Goal: Transaction & Acquisition: Register for event/course

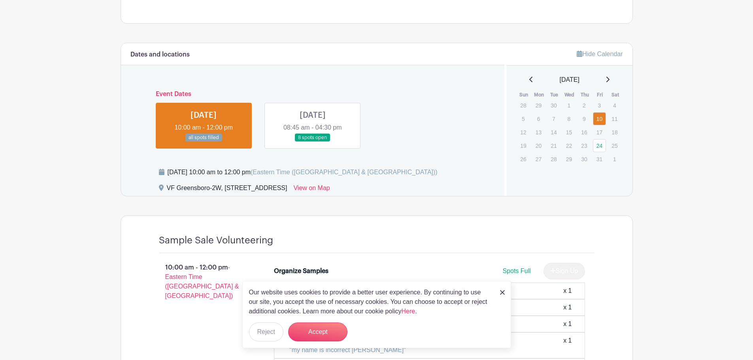
scroll to position [356, 0]
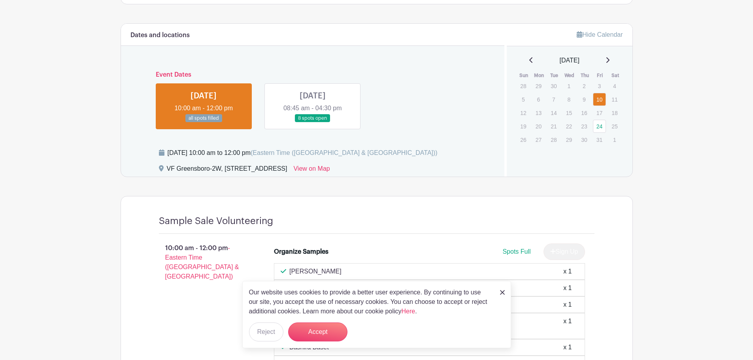
click at [204, 123] on link at bounding box center [204, 123] width 0 height 0
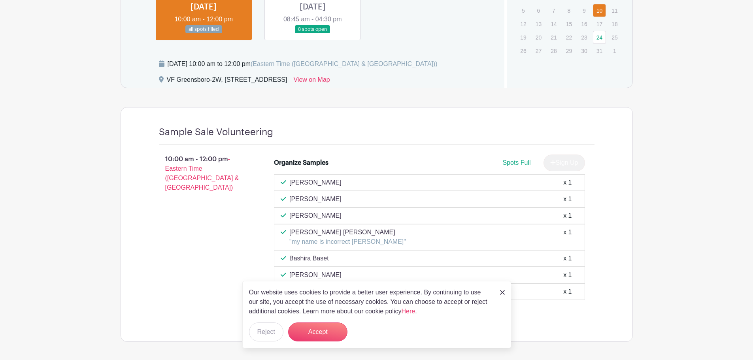
scroll to position [356, 0]
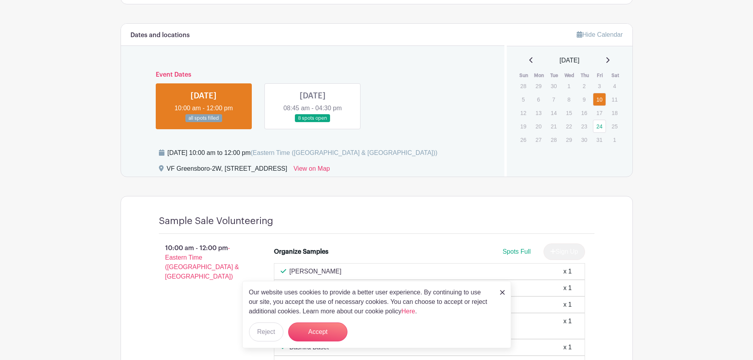
click at [313, 123] on link at bounding box center [313, 123] width 0 height 0
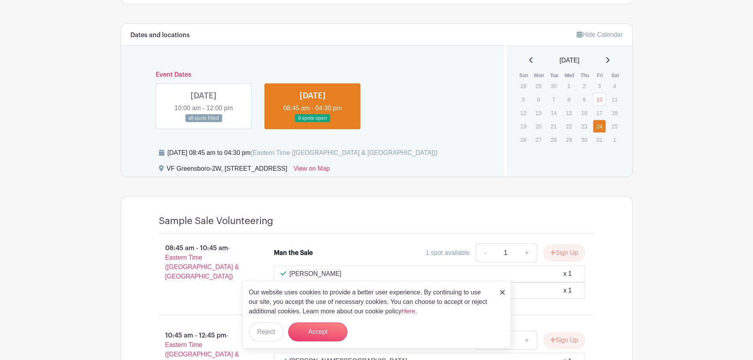
click at [204, 123] on link at bounding box center [204, 123] width 0 height 0
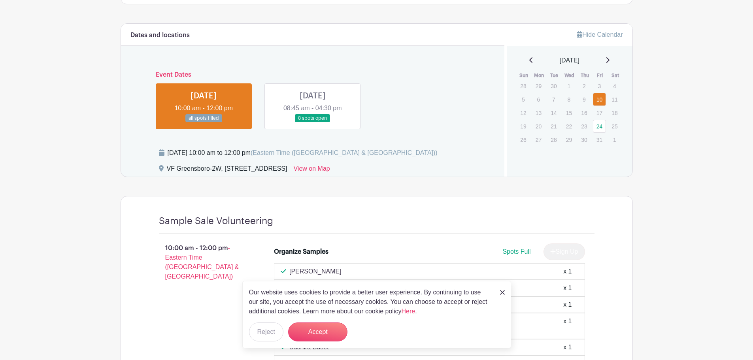
click at [204, 123] on link at bounding box center [204, 123] width 0 height 0
click at [313, 123] on link at bounding box center [313, 123] width 0 height 0
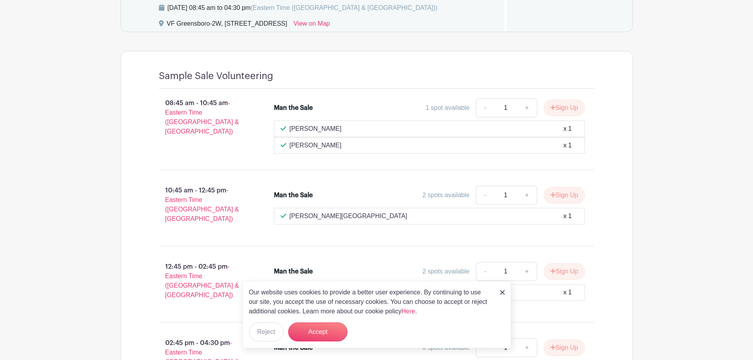
scroll to position [514, 0]
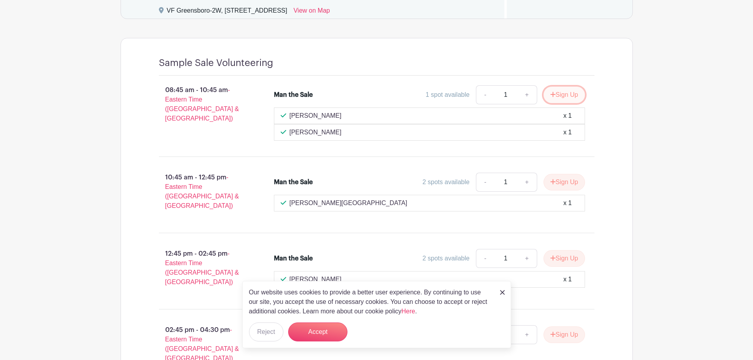
click at [560, 96] on button "Sign Up" at bounding box center [565, 95] width 42 height 17
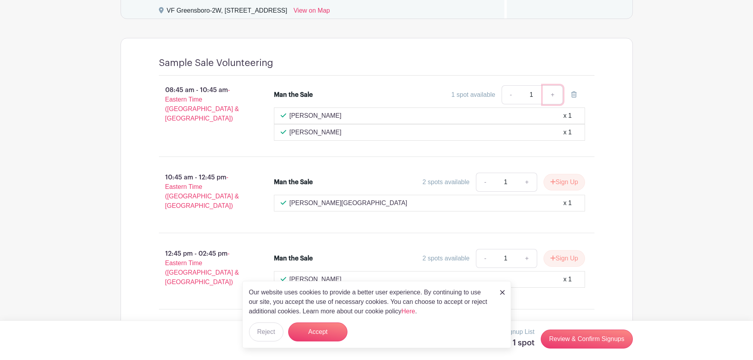
click at [551, 92] on link "+" at bounding box center [553, 94] width 20 height 19
click at [585, 95] on li "Man the Sale 1 spot available - 1 + [PERSON_NAME] Mahitkar x 1 [PERSON_NAME] x 1" at bounding box center [430, 113] width 318 height 62
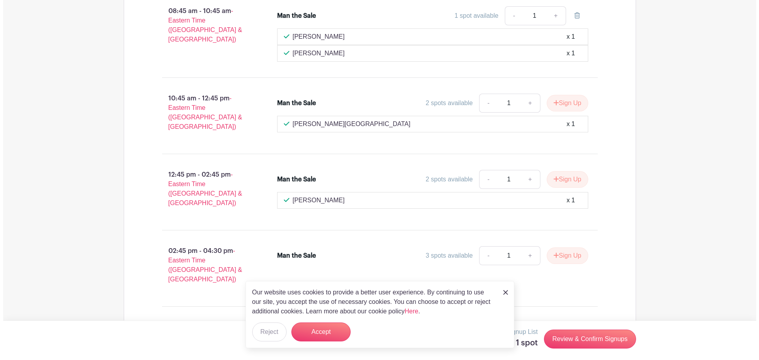
scroll to position [594, 0]
click at [501, 290] on img at bounding box center [502, 292] width 5 height 5
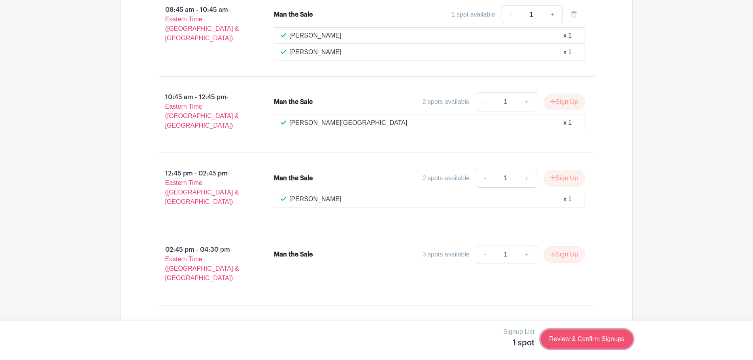
click at [577, 335] on link "Review & Confirm Signups" at bounding box center [587, 339] width 92 height 19
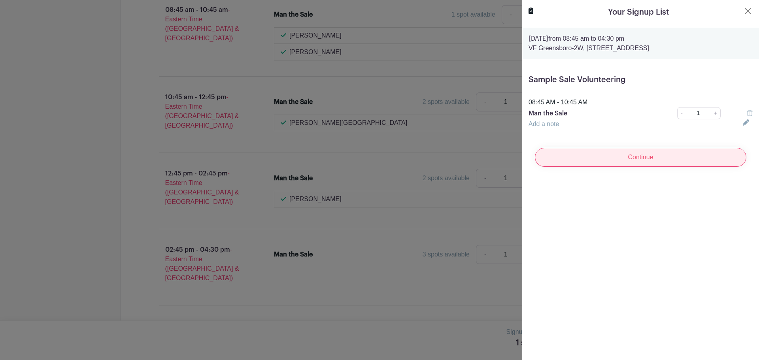
click at [639, 159] on input "Continue" at bounding box center [641, 157] width 212 height 19
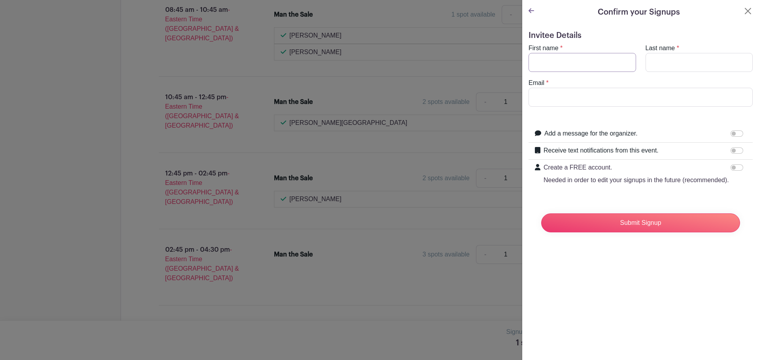
click at [568, 60] on input "First name" at bounding box center [583, 62] width 108 height 19
type input "[PERSON_NAME]"
click at [688, 60] on input "Last name" at bounding box center [700, 62] width 108 height 19
type input "Reddy"
click at [622, 103] on input "Email" at bounding box center [641, 97] width 224 height 19
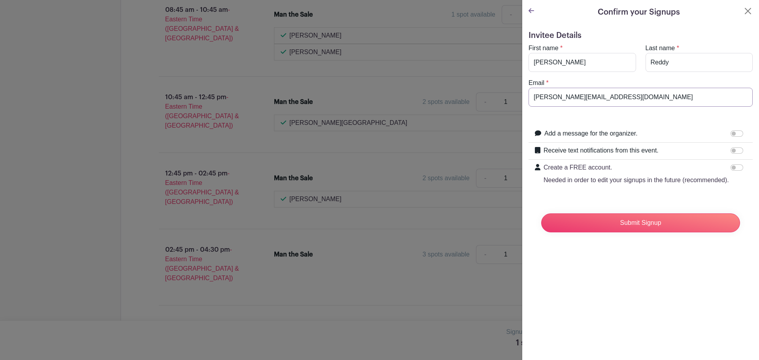
drag, startPoint x: 619, startPoint y: 96, endPoint x: 509, endPoint y: 96, distance: 109.9
click at [509, 350] on div "Signup List 1 spot Review & Confirm Signups Confirm your Signups Invitee Detail…" at bounding box center [377, 350] width 512 height 0
type input "[EMAIL_ADDRESS][DOMAIN_NAME]"
click at [731, 149] on input "Receive text notifications from this event." at bounding box center [737, 150] width 13 height 6
checkbox input "true"
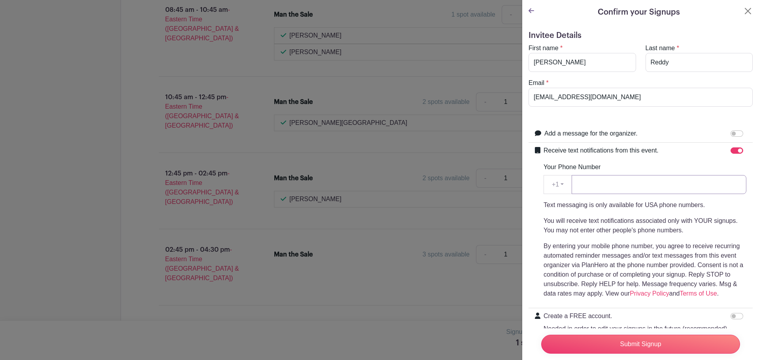
click at [608, 188] on input "Your Phone Number" at bounding box center [659, 184] width 175 height 19
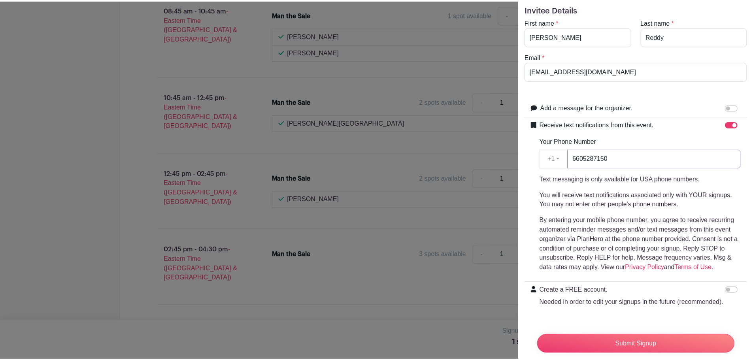
scroll to position [55, 0]
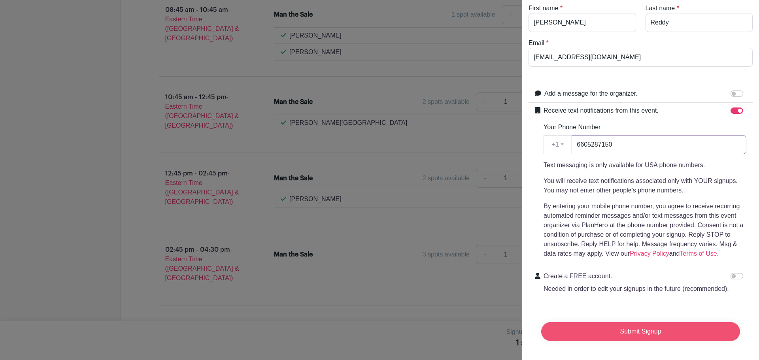
type input "6605287150"
click at [620, 325] on input "Submit Signup" at bounding box center [640, 331] width 199 height 19
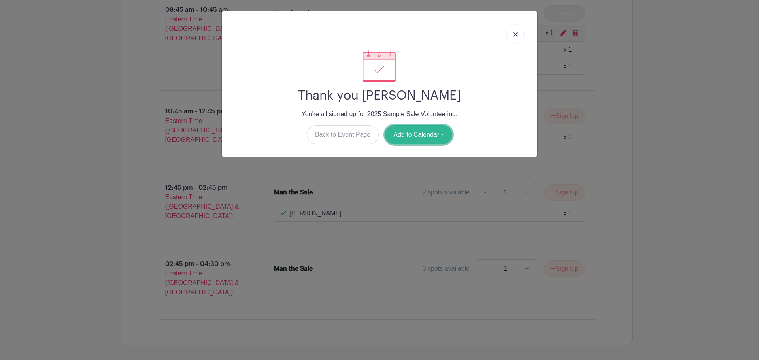
click at [434, 138] on button "Add to Calendar" at bounding box center [418, 134] width 67 height 19
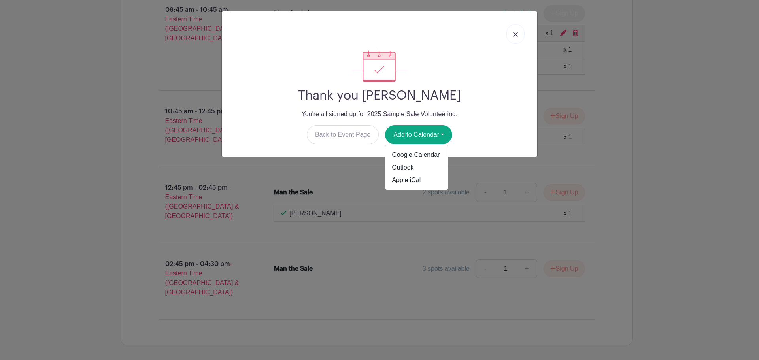
click at [517, 32] on img at bounding box center [515, 34] width 5 height 5
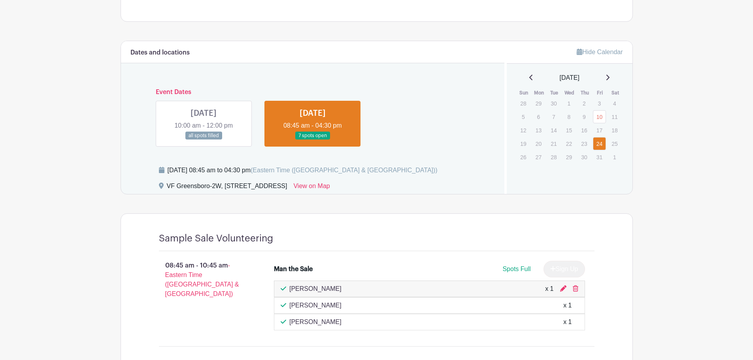
scroll to position [318, 0]
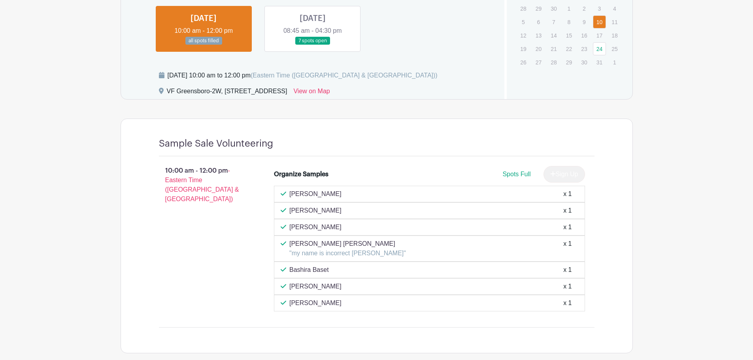
scroll to position [316, 0]
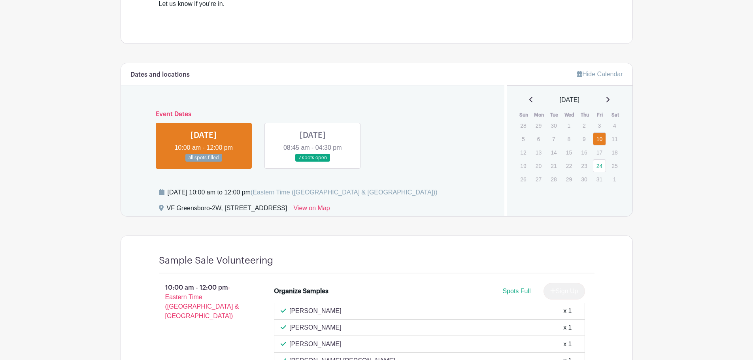
click at [313, 162] on link at bounding box center [313, 162] width 0 height 0
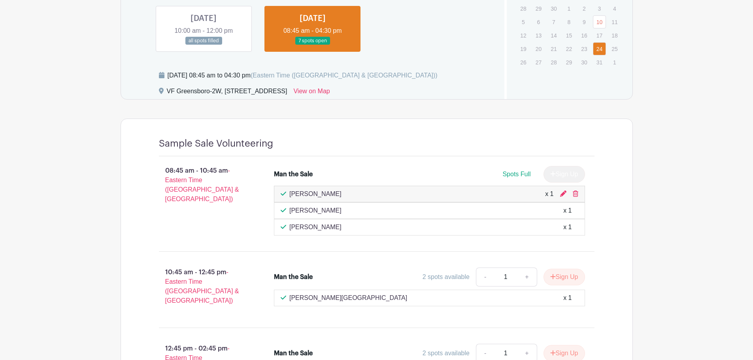
scroll to position [435, 0]
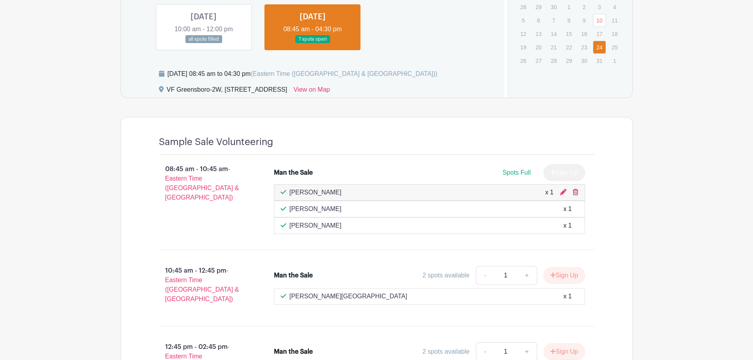
click at [575, 192] on icon at bounding box center [576, 192] width 6 height 6
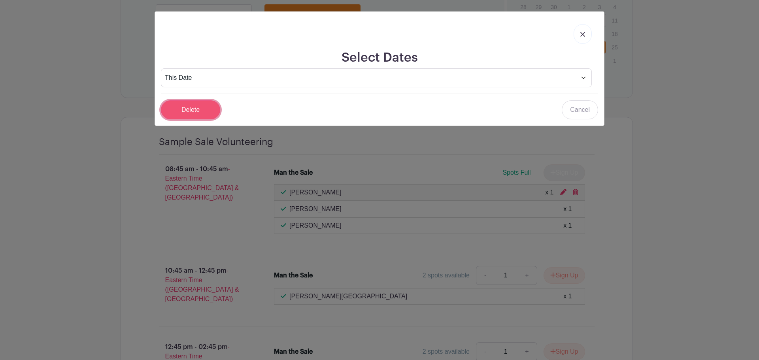
click at [198, 112] on input "Delete" at bounding box center [190, 109] width 59 height 19
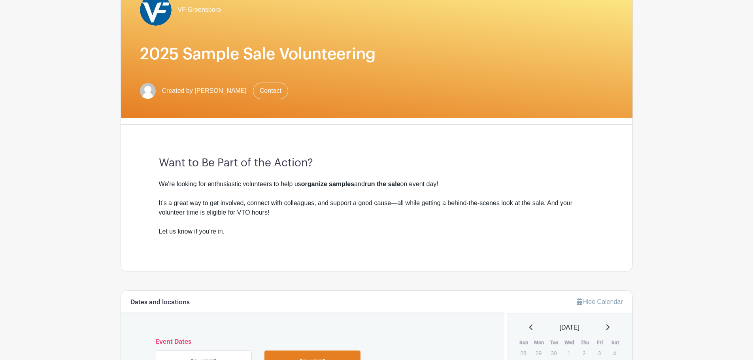
scroll to position [79, 0]
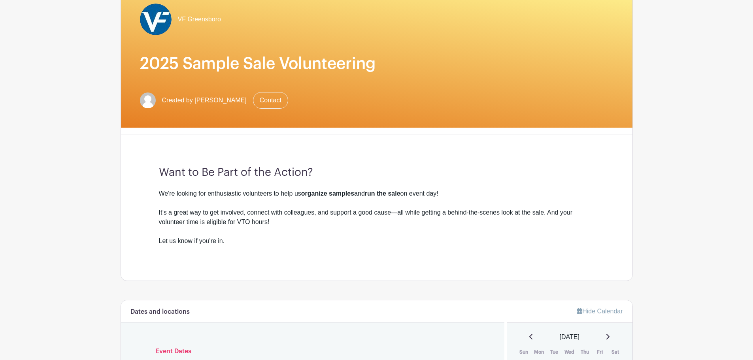
drag, startPoint x: 172, startPoint y: 193, endPoint x: 469, endPoint y: 190, distance: 297.8
click at [469, 190] on div "We're looking for enthusiastic volunteers to help us organize samples and run t…" at bounding box center [377, 212] width 436 height 47
click at [321, 223] on div "We're looking for enthusiastic volunteers to help us organize samples and run t…" at bounding box center [377, 212] width 436 height 47
